Goal: Information Seeking & Learning: Learn about a topic

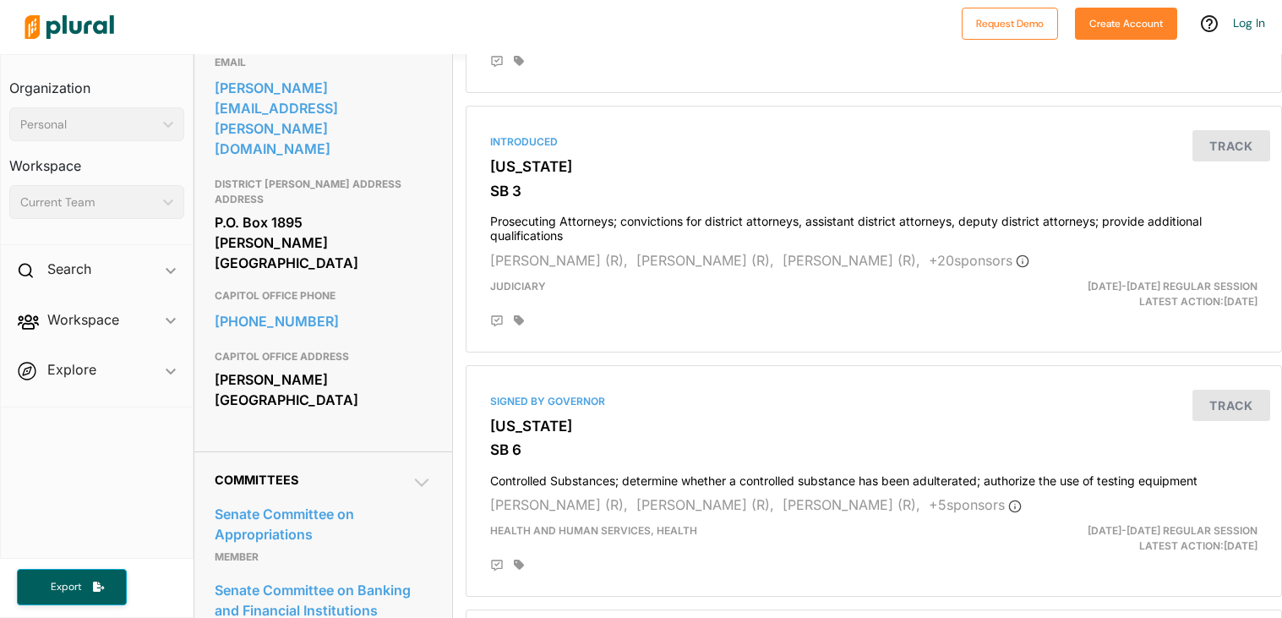
scroll to position [583, 0]
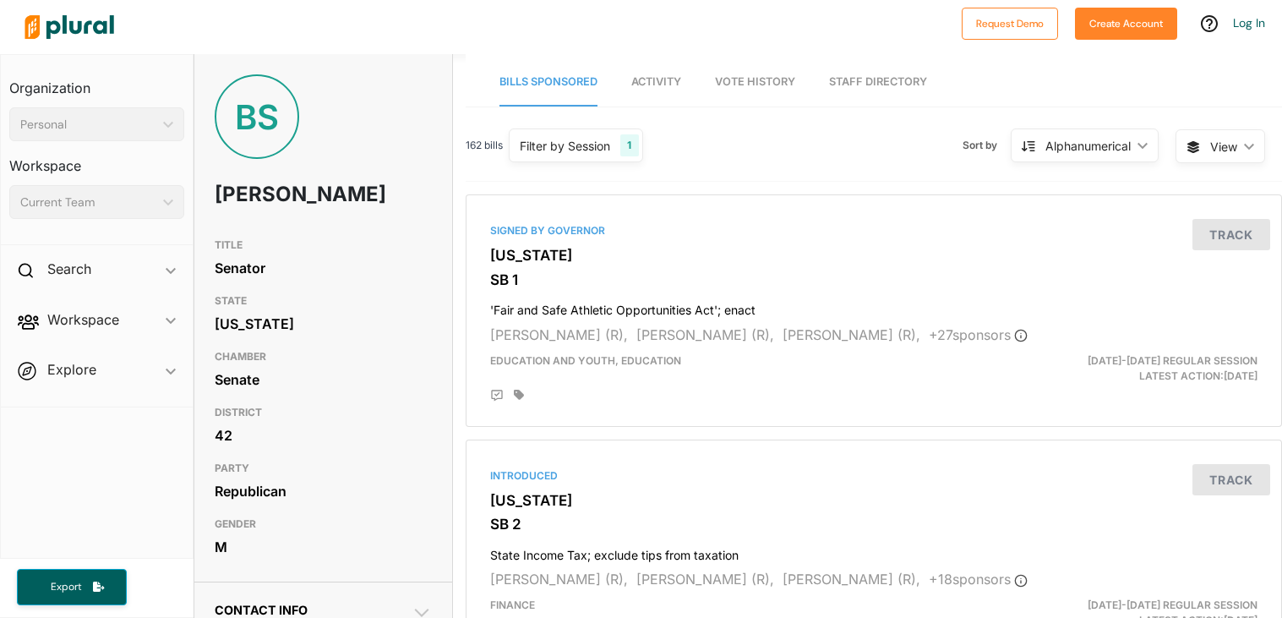
click at [66, 33] on img at bounding box center [69, 26] width 118 height 59
